Goal: Task Accomplishment & Management: Use online tool/utility

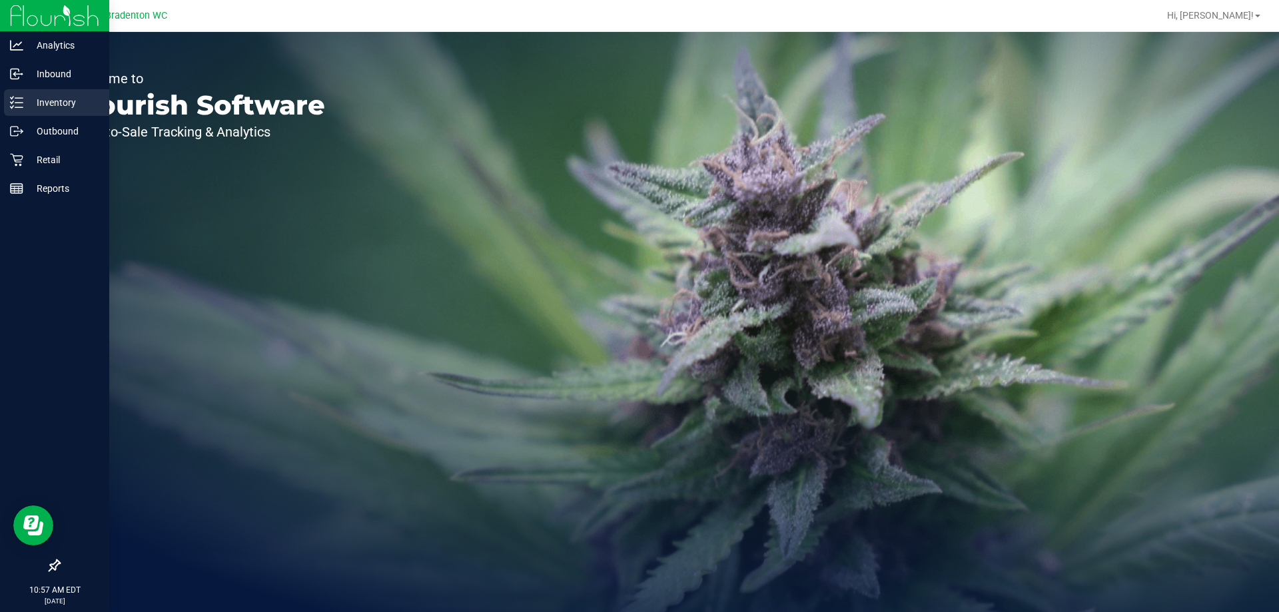
click at [40, 104] on p "Inventory" at bounding box center [63, 103] width 80 height 16
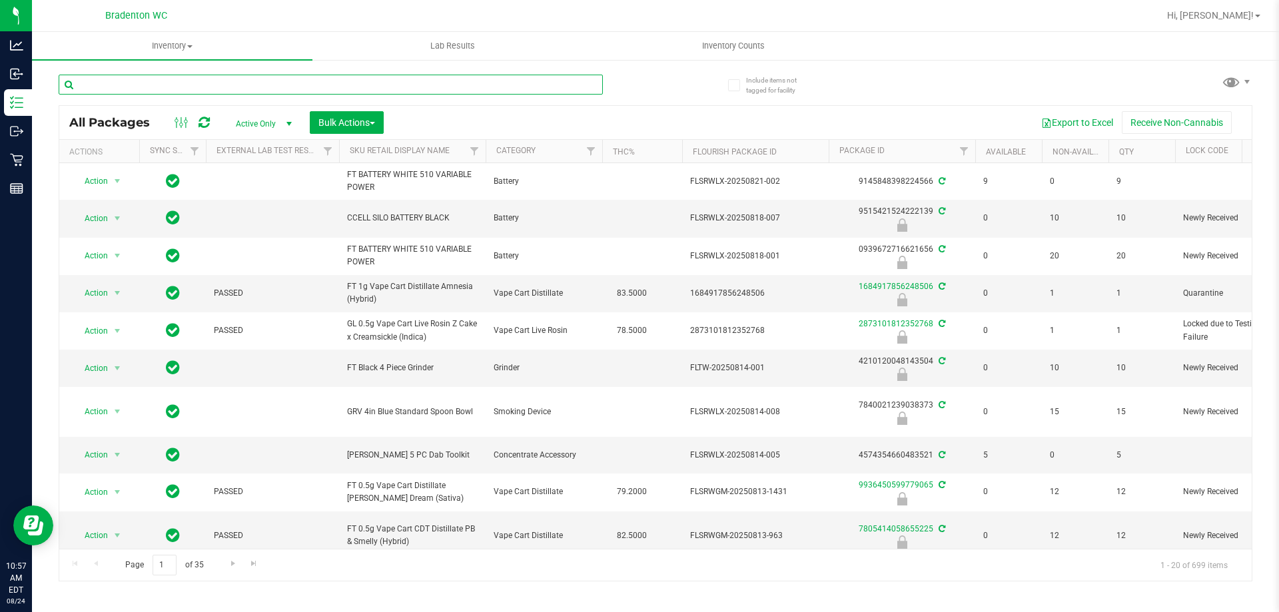
click at [188, 84] on input "text" at bounding box center [331, 85] width 544 height 20
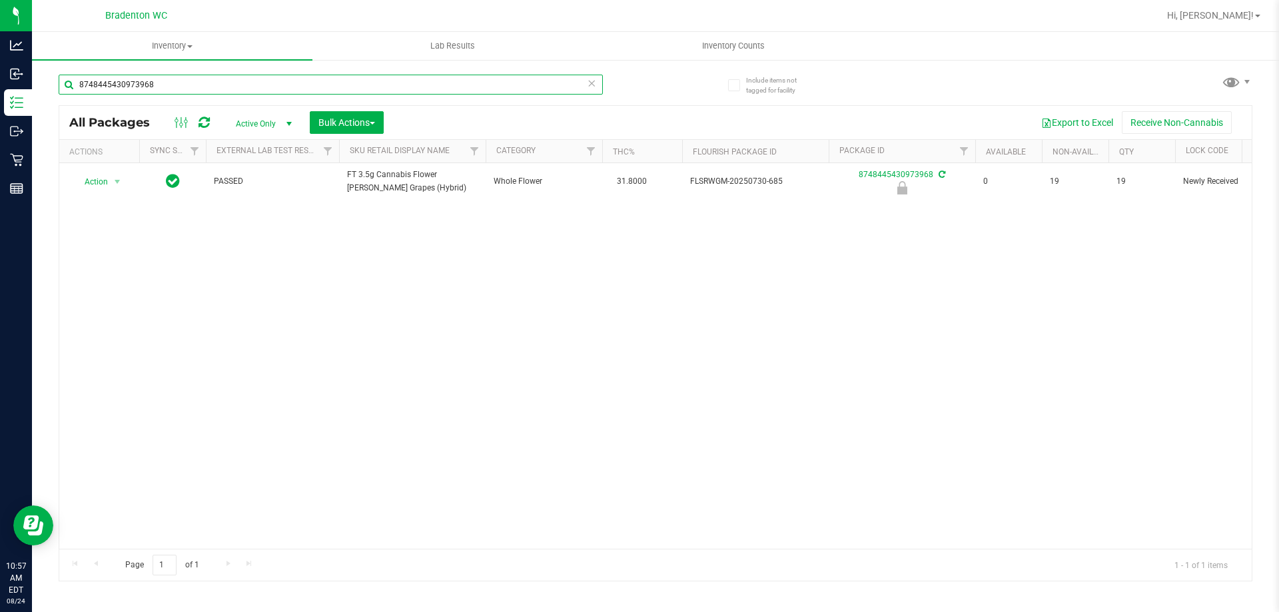
type input "8748445430973968"
click at [193, 337] on div "Action Action Edit attributes Global inventory Locate package Package audit log…" at bounding box center [655, 356] width 1192 height 386
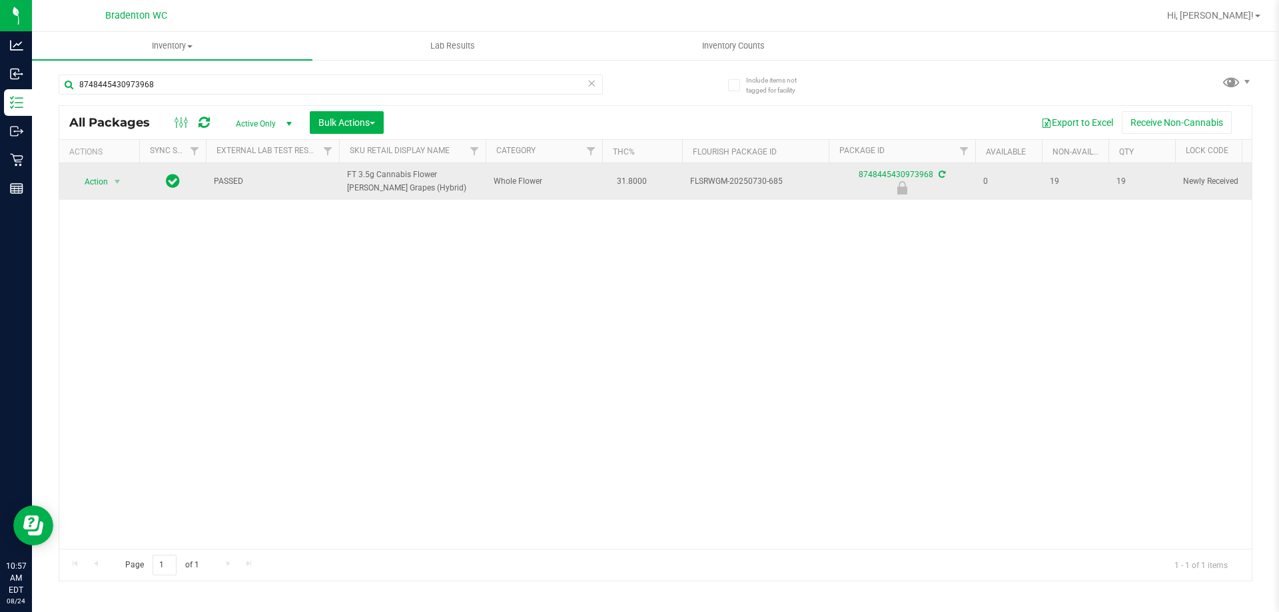
click at [86, 175] on span "Action" at bounding box center [91, 182] width 36 height 19
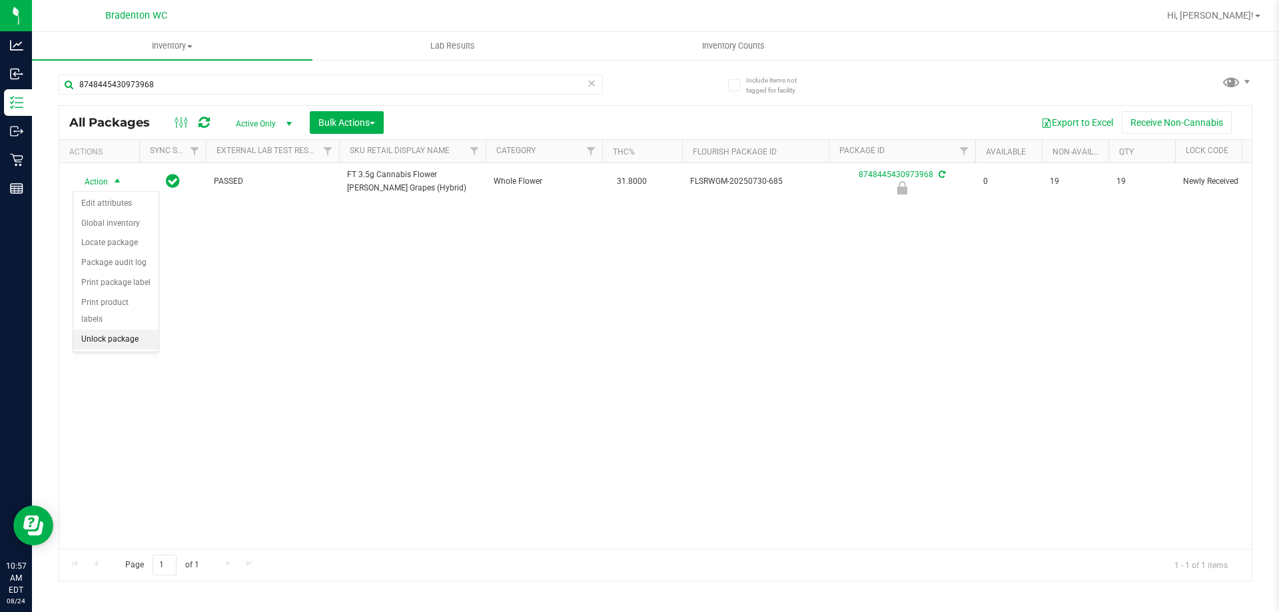
click at [95, 330] on li "Unlock package" at bounding box center [115, 340] width 85 height 20
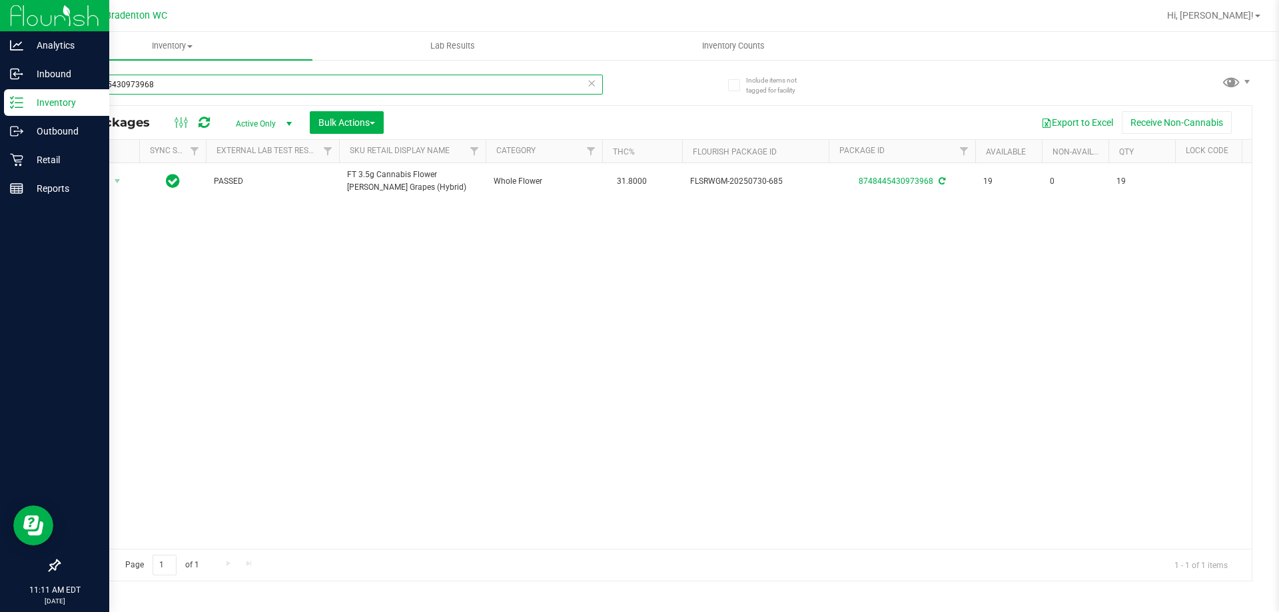
drag, startPoint x: 182, startPoint y: 85, endPoint x: 0, endPoint y: 28, distance: 190.5
click at [0, 51] on div "Analytics Inbound Inventory Outbound Retail Reports 11:11 AM EDT [DATE] 08/24 B…" at bounding box center [639, 306] width 1279 height 612
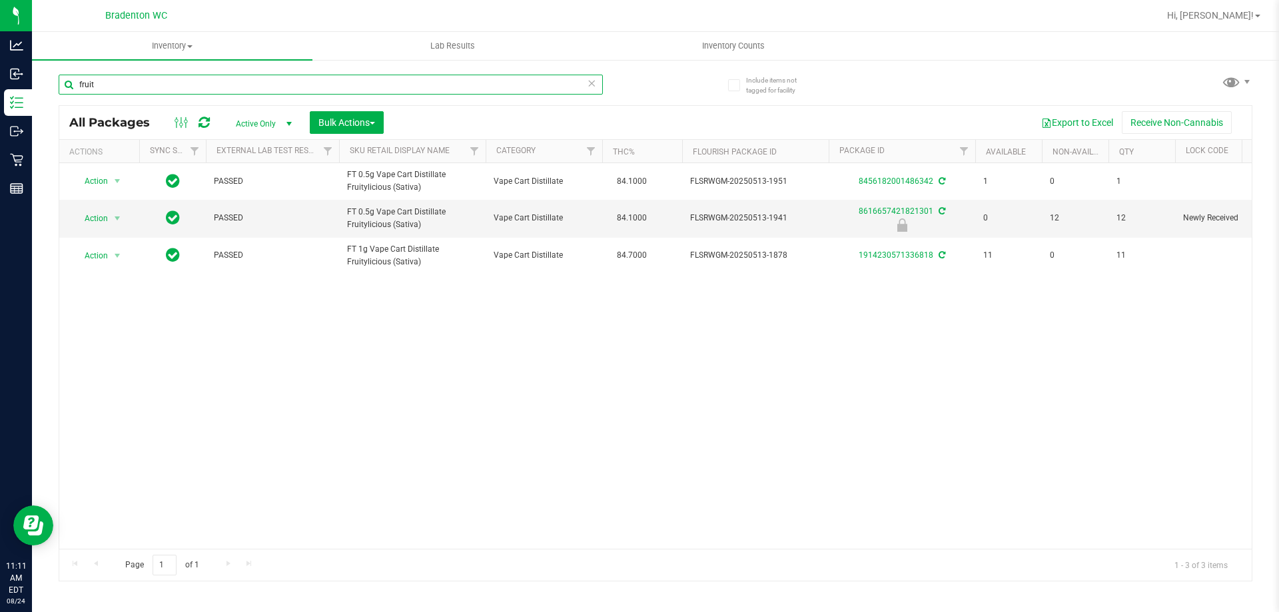
type input "fruit"
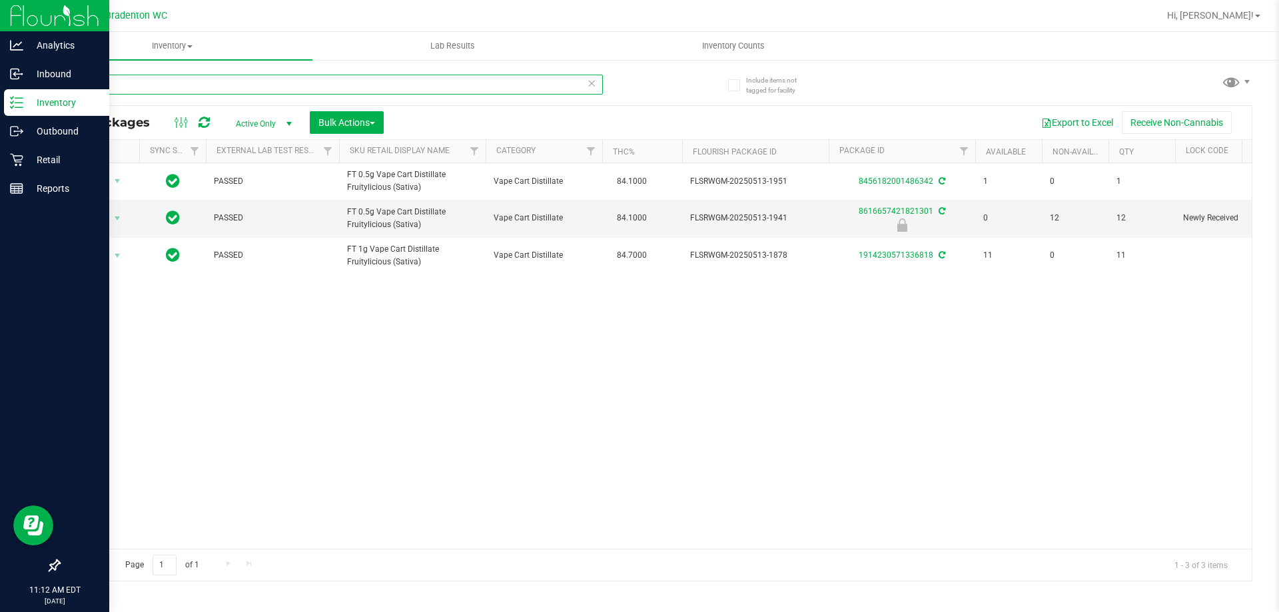
drag, startPoint x: 116, startPoint y: 81, endPoint x: 0, endPoint y: 5, distance: 138.6
click at [0, 31] on div "Analytics Inbound Inventory Outbound Retail Reports 11:12 AM EDT [DATE] 08/24 B…" at bounding box center [639, 306] width 1279 height 612
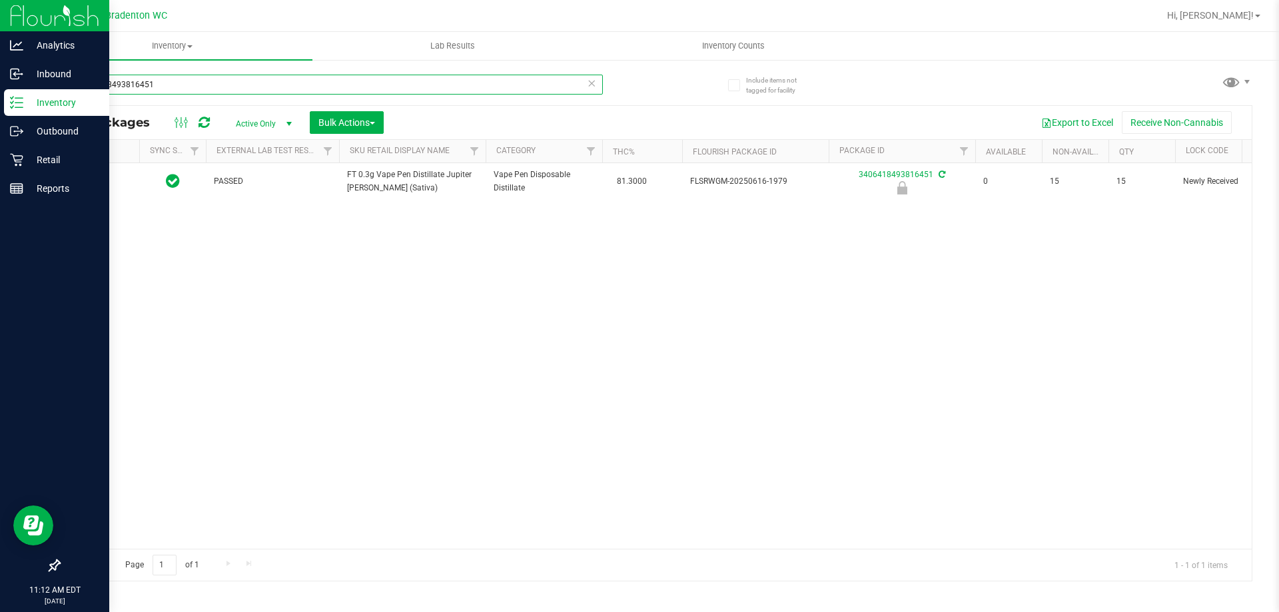
type input "3406418493816451"
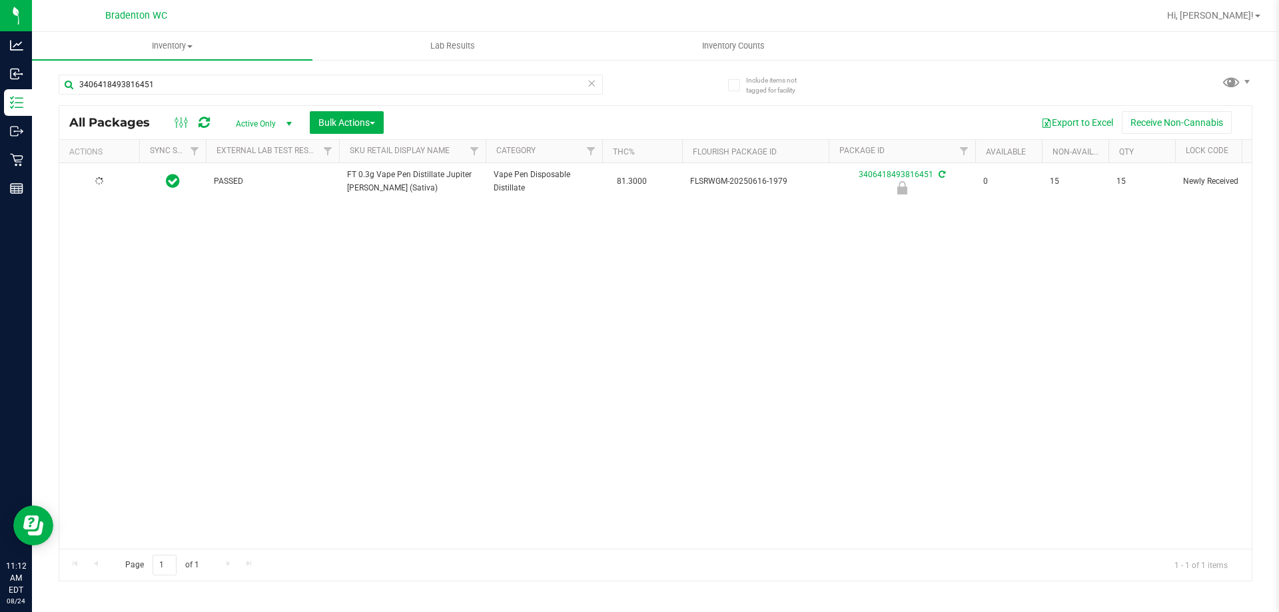
click at [220, 306] on div "PASSED FT 0.3g Vape Pen Distillate Jupiter [PERSON_NAME] (Sativa) Vape Pen Disp…" at bounding box center [655, 356] width 1192 height 386
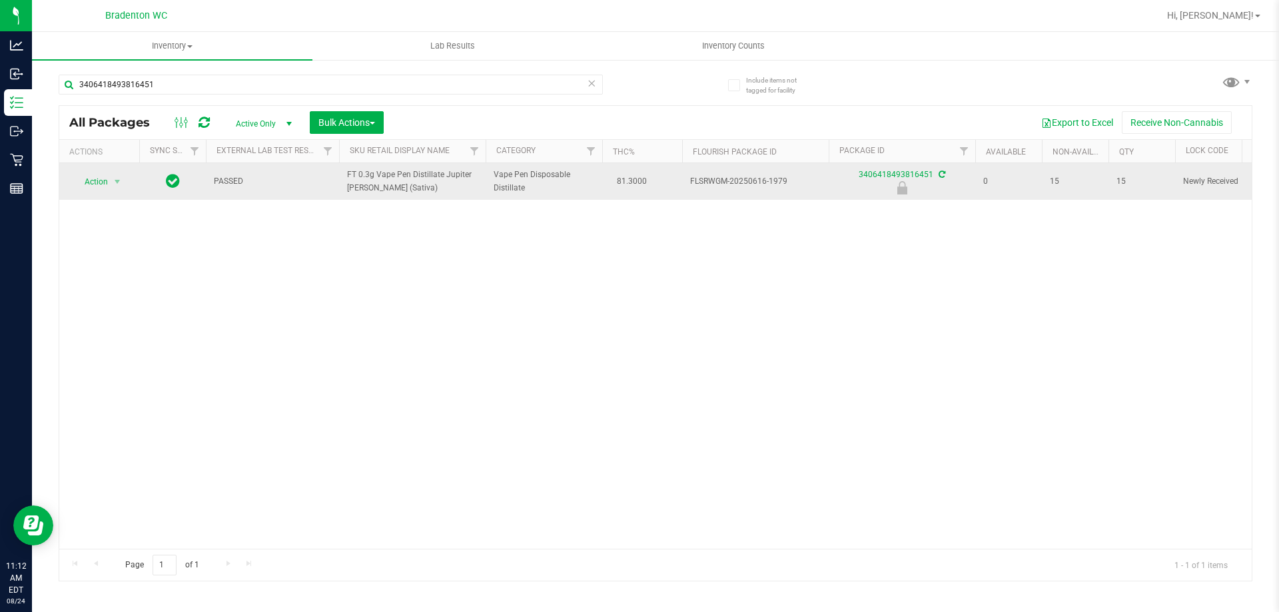
click at [81, 186] on span "Action" at bounding box center [91, 182] width 36 height 19
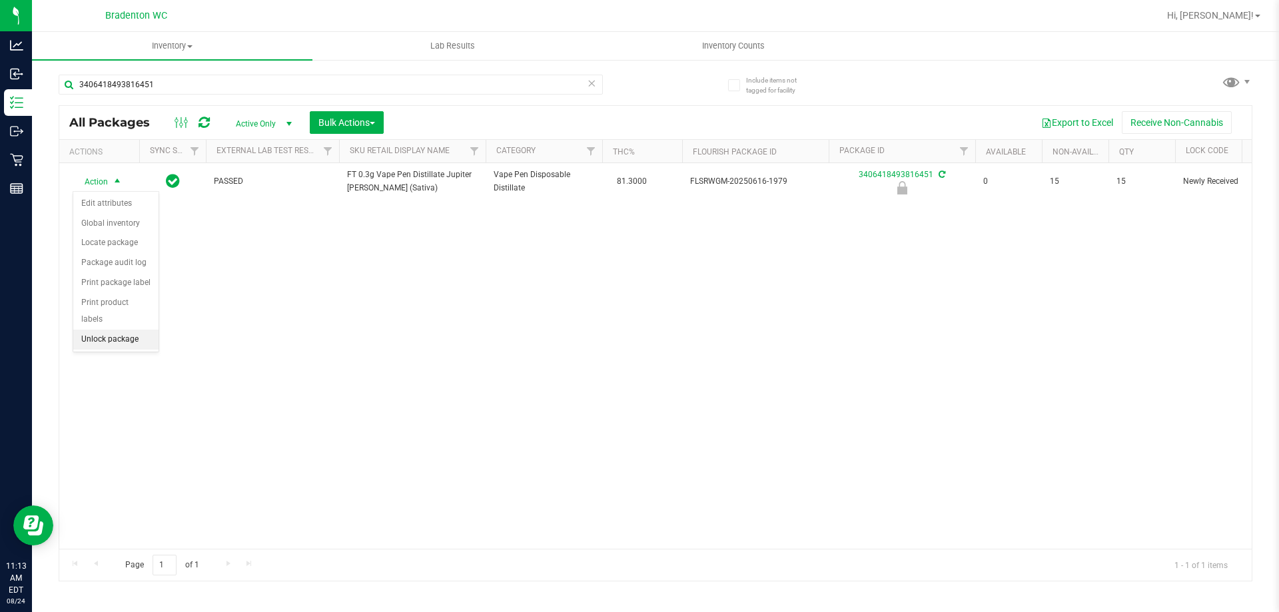
click at [89, 330] on li "Unlock package" at bounding box center [115, 340] width 85 height 20
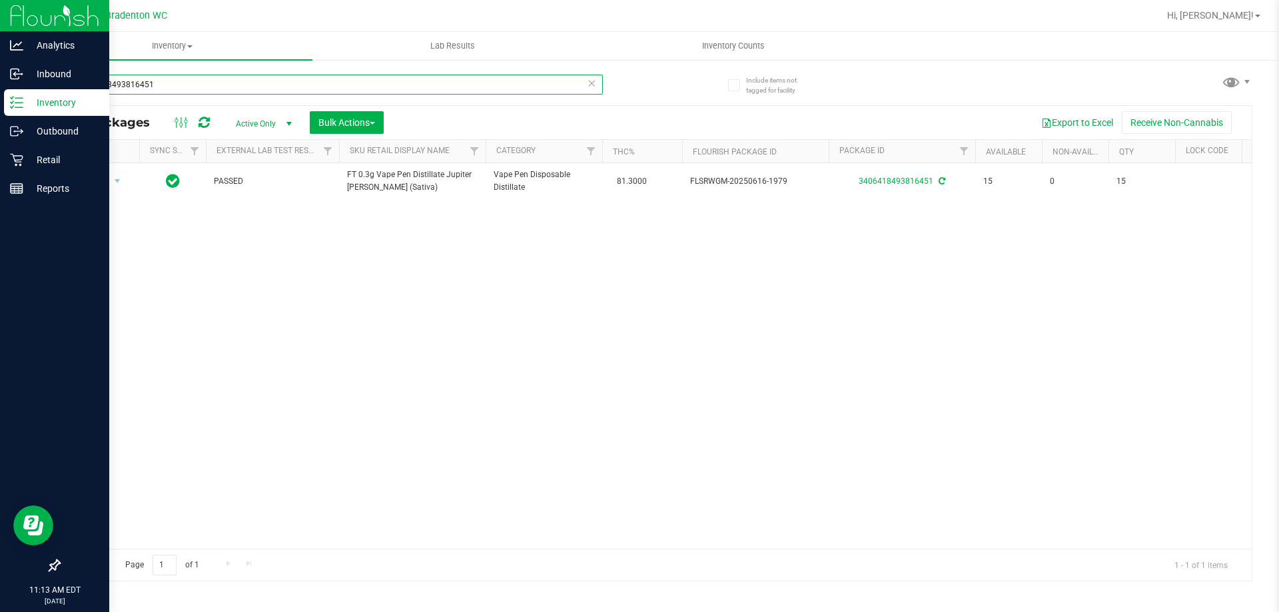
drag, startPoint x: 183, startPoint y: 88, endPoint x: 0, endPoint y: 14, distance: 197.6
click at [0, 31] on div "Analytics Inbound Inventory Outbound Retail Reports 11:13 AM EDT [DATE] 08/24 B…" at bounding box center [639, 306] width 1279 height 612
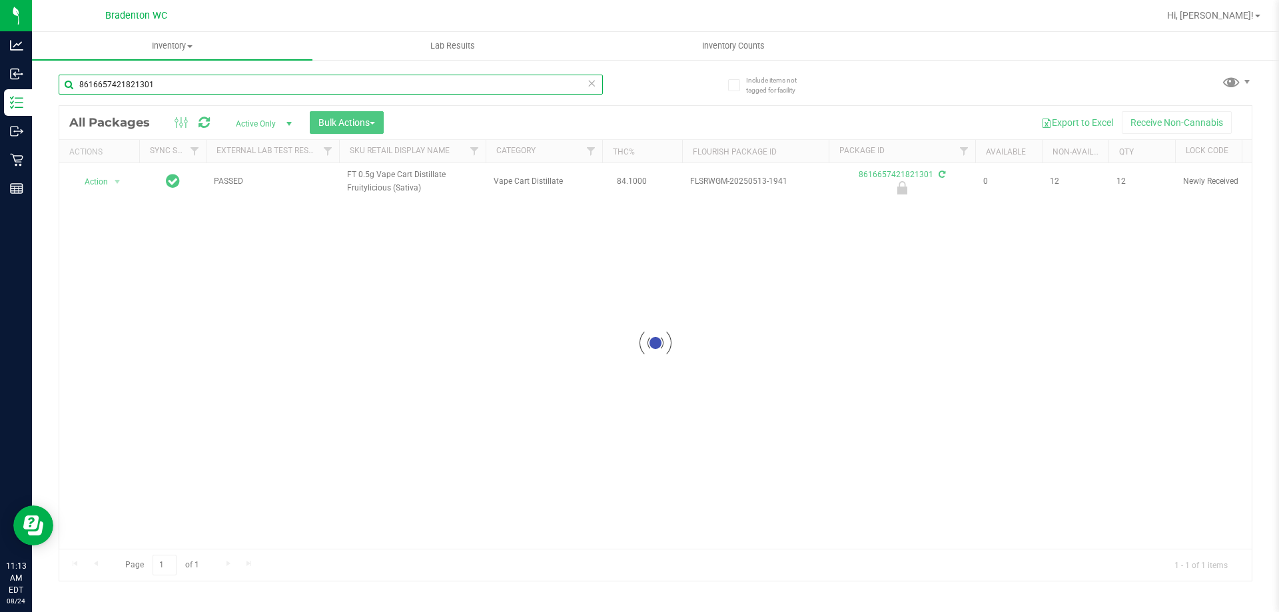
type input "8616657421821301"
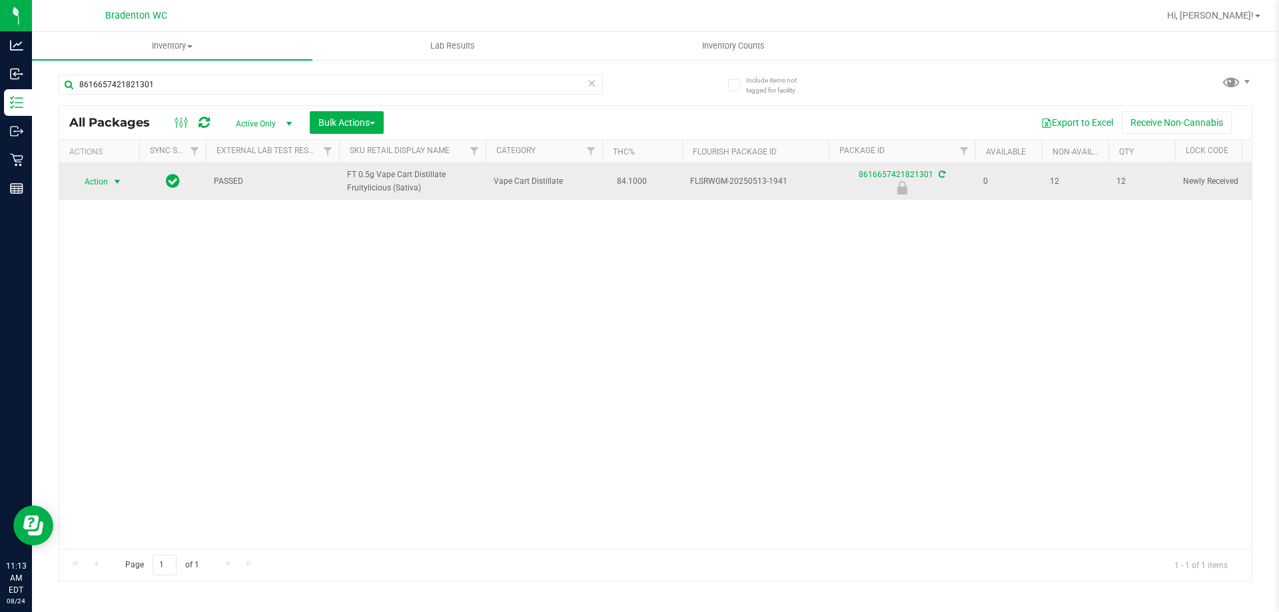
click at [96, 174] on span "Action" at bounding box center [91, 182] width 36 height 19
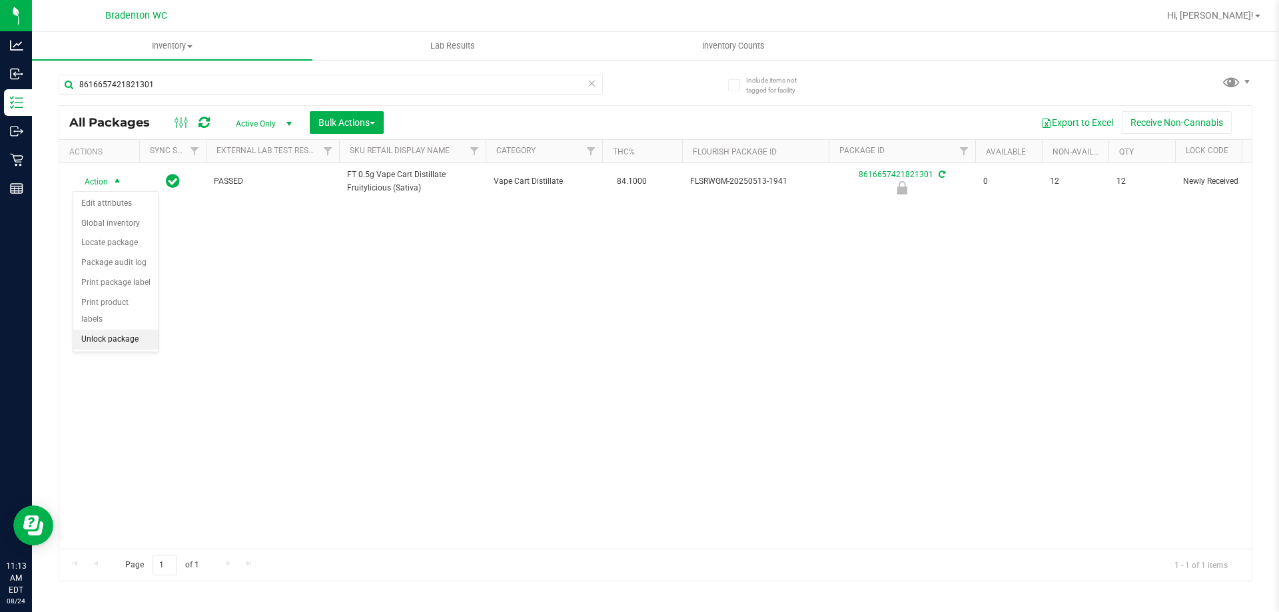
click at [92, 330] on li "Unlock package" at bounding box center [115, 340] width 85 height 20
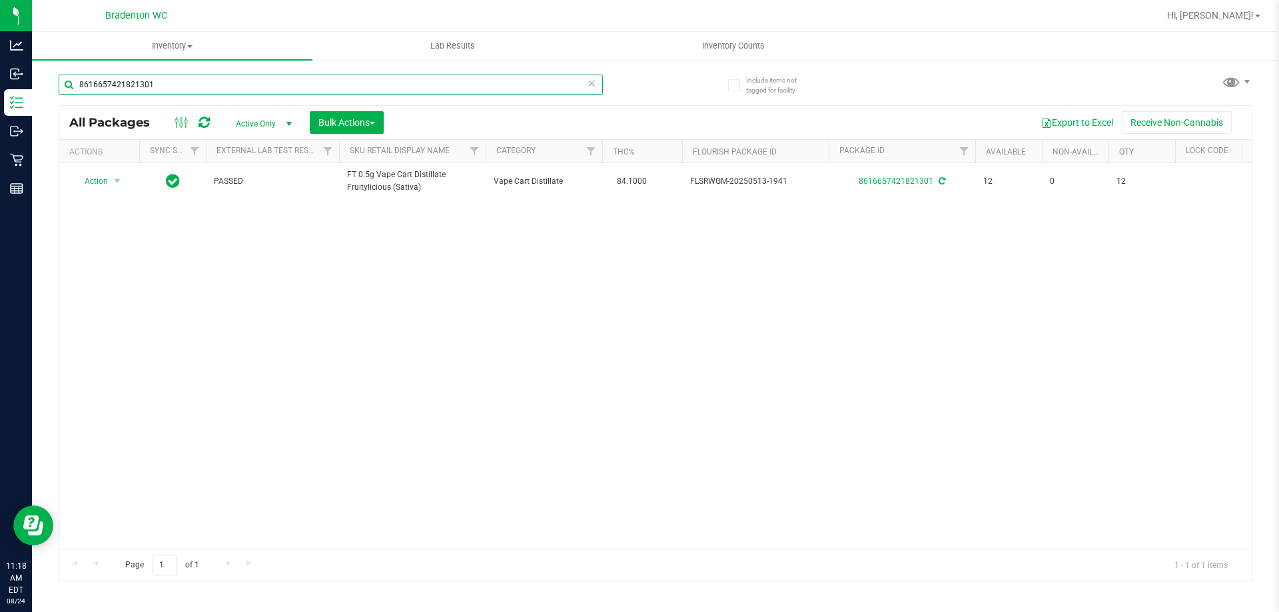
click at [172, 84] on input "8616657421821301" at bounding box center [331, 85] width 544 height 20
type input "8"
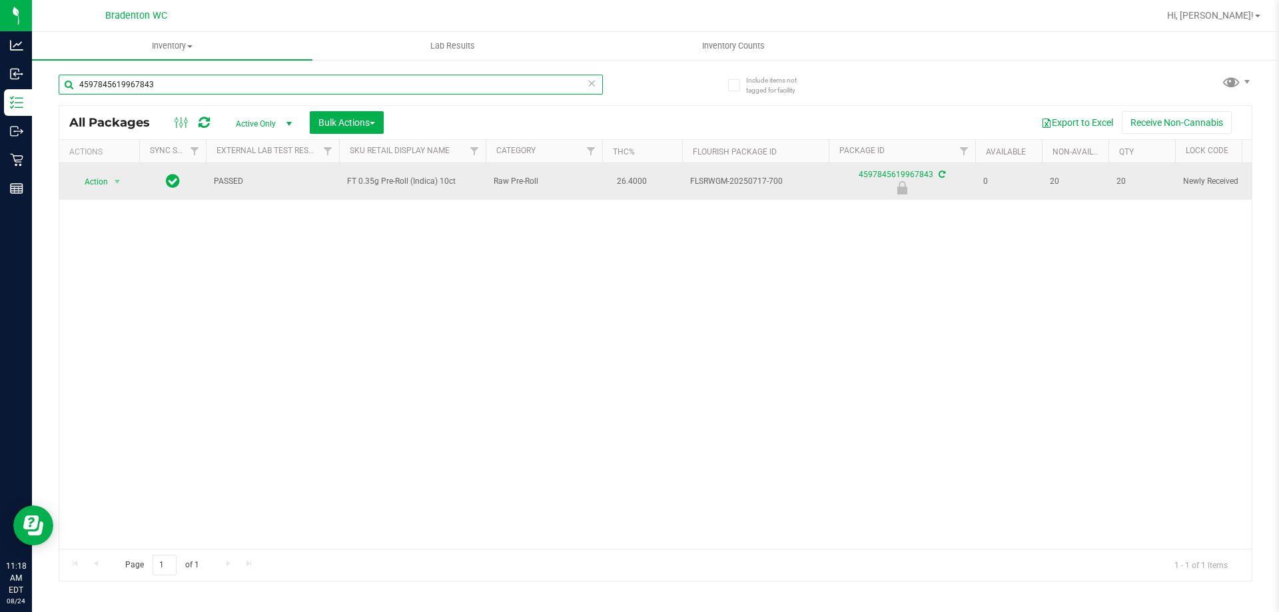
type input "4597845619967843"
click at [95, 183] on span "Action" at bounding box center [91, 182] width 36 height 19
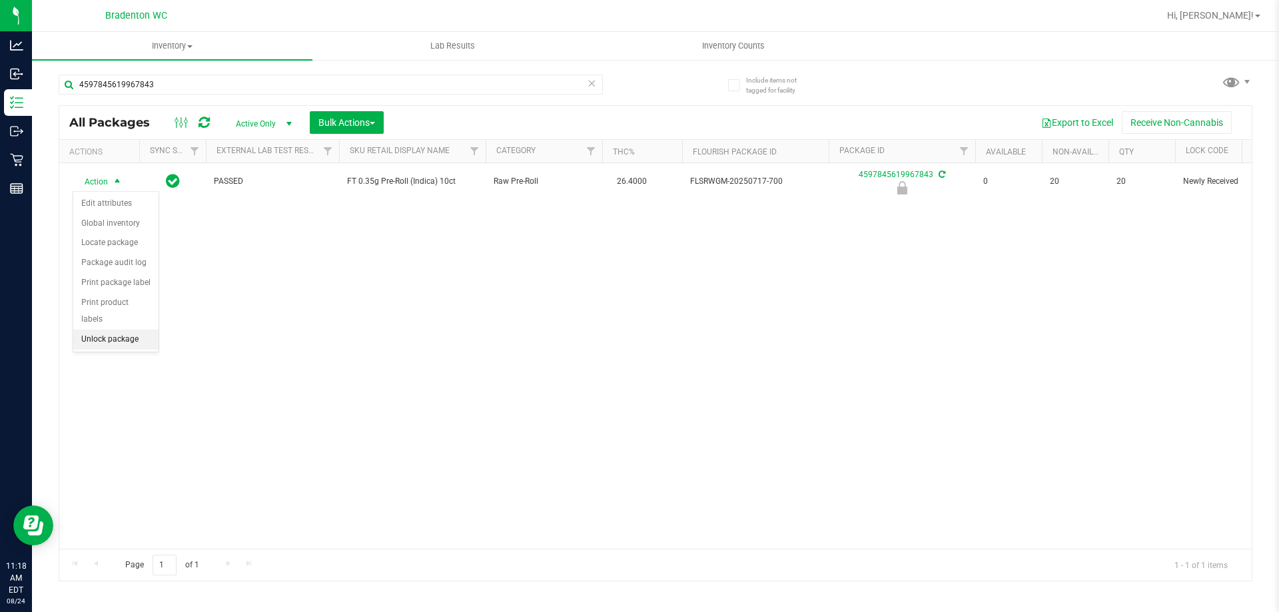
click at [91, 330] on li "Unlock package" at bounding box center [115, 340] width 85 height 20
